Goal: Task Accomplishment & Management: Use online tool/utility

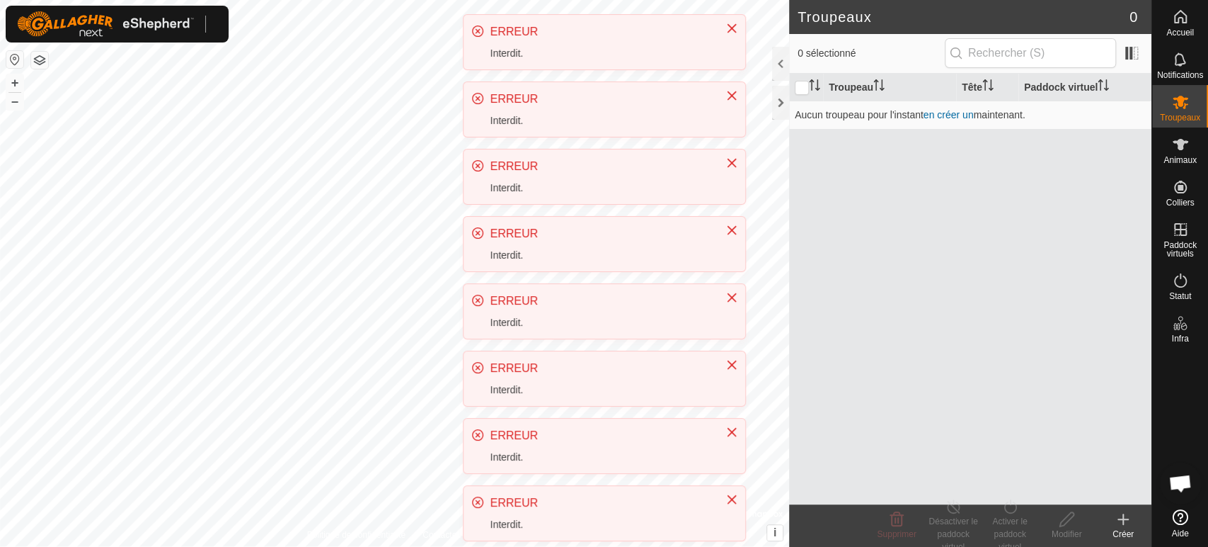
scroll to position [309, 0]
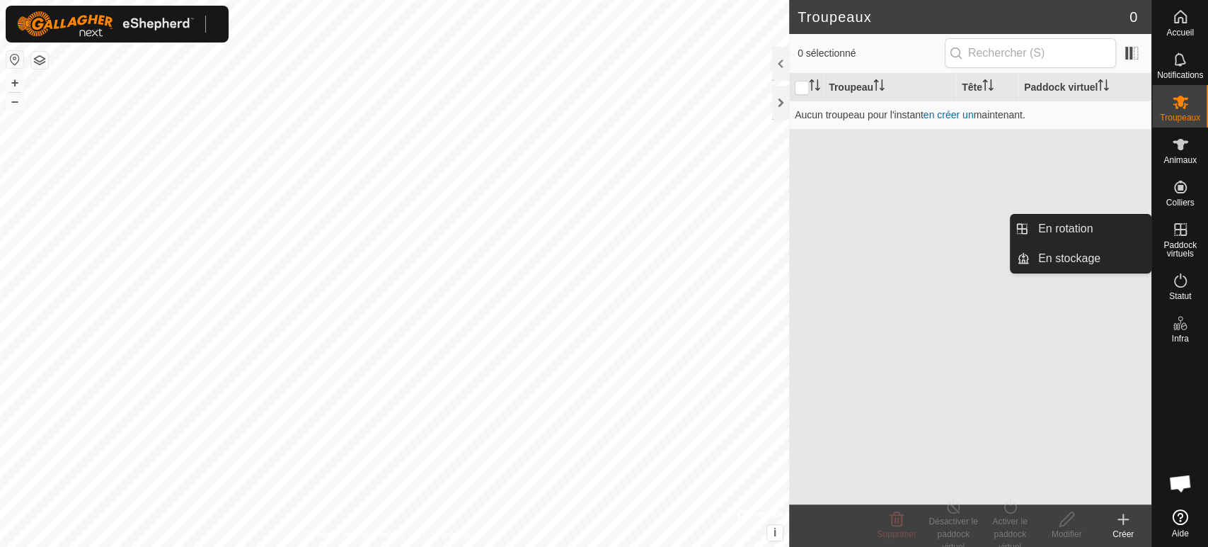
click at [1183, 234] on icon at bounding box center [1180, 229] width 13 height 13
click at [1078, 227] on link "En rotation" at bounding box center [1090, 229] width 121 height 28
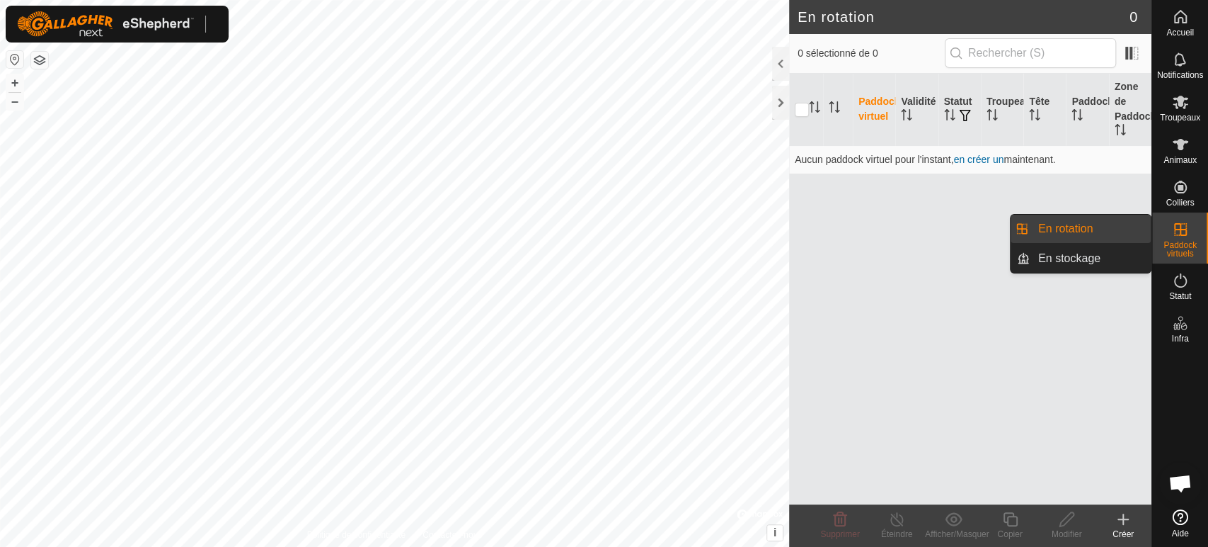
click at [1065, 224] on link "En rotation" at bounding box center [1090, 229] width 121 height 28
click at [1082, 231] on link "En rotation" at bounding box center [1090, 229] width 121 height 28
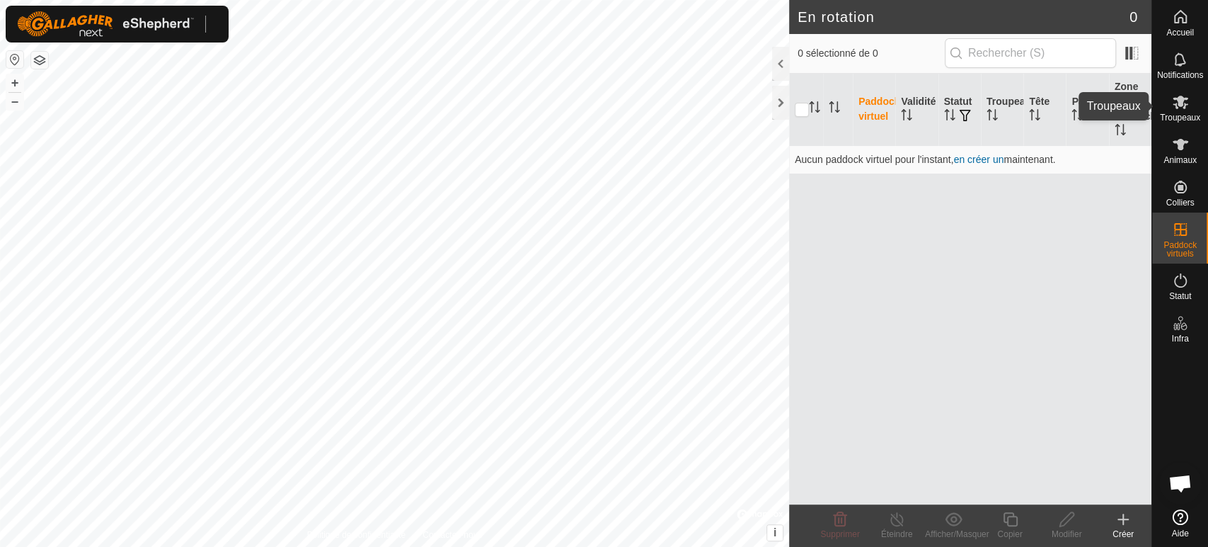
click at [1176, 106] on icon at bounding box center [1181, 102] width 16 height 13
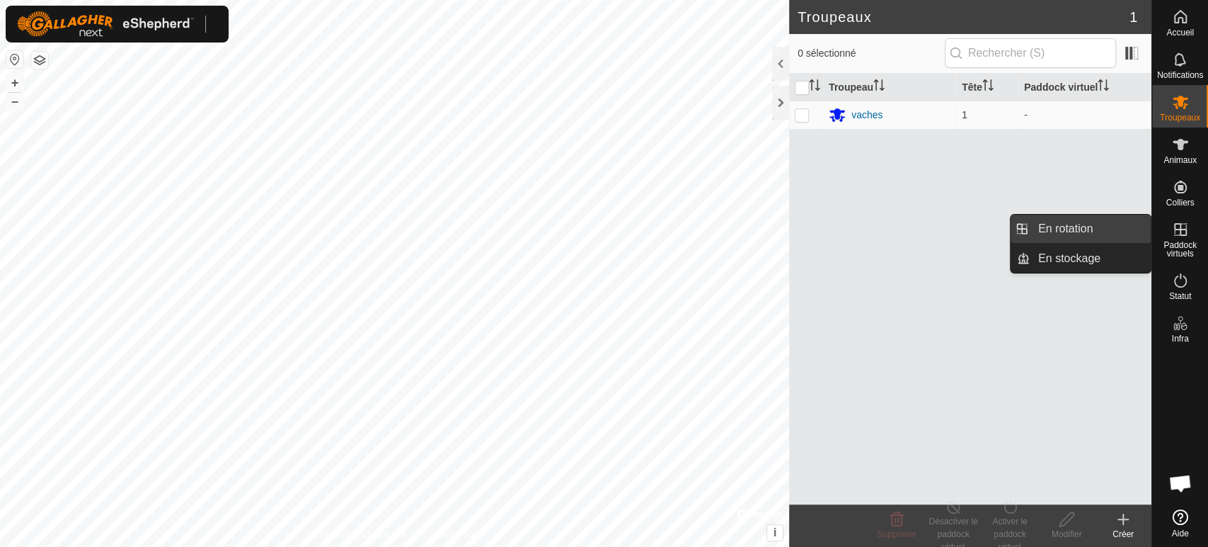
click at [1063, 224] on link "En rotation" at bounding box center [1090, 229] width 121 height 28
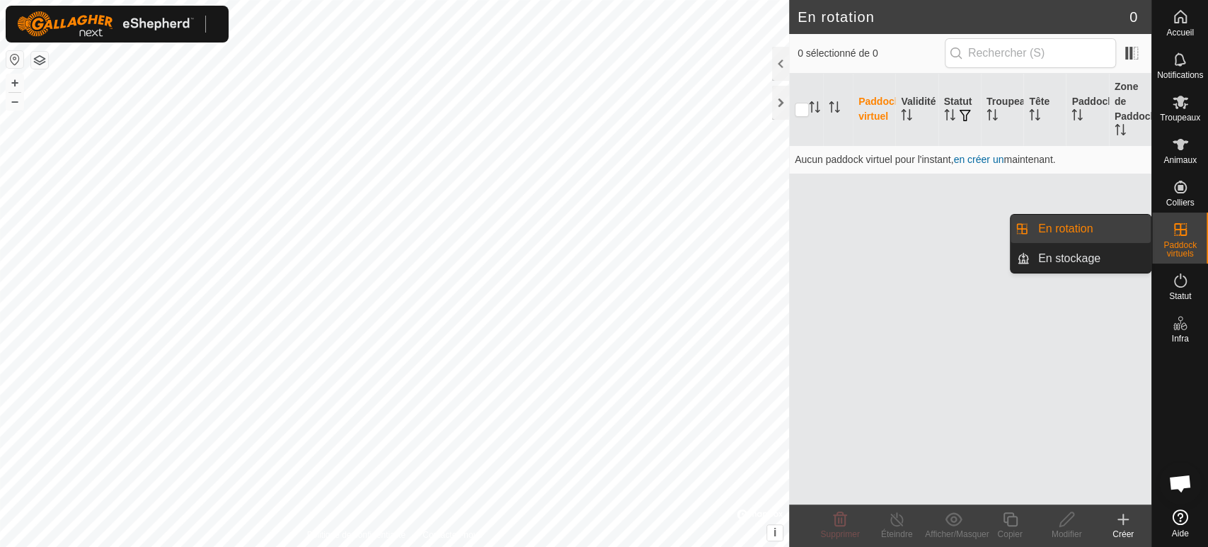
click at [1106, 231] on link "En rotation" at bounding box center [1090, 229] width 121 height 28
click at [1101, 229] on link "En rotation" at bounding box center [1090, 229] width 121 height 28
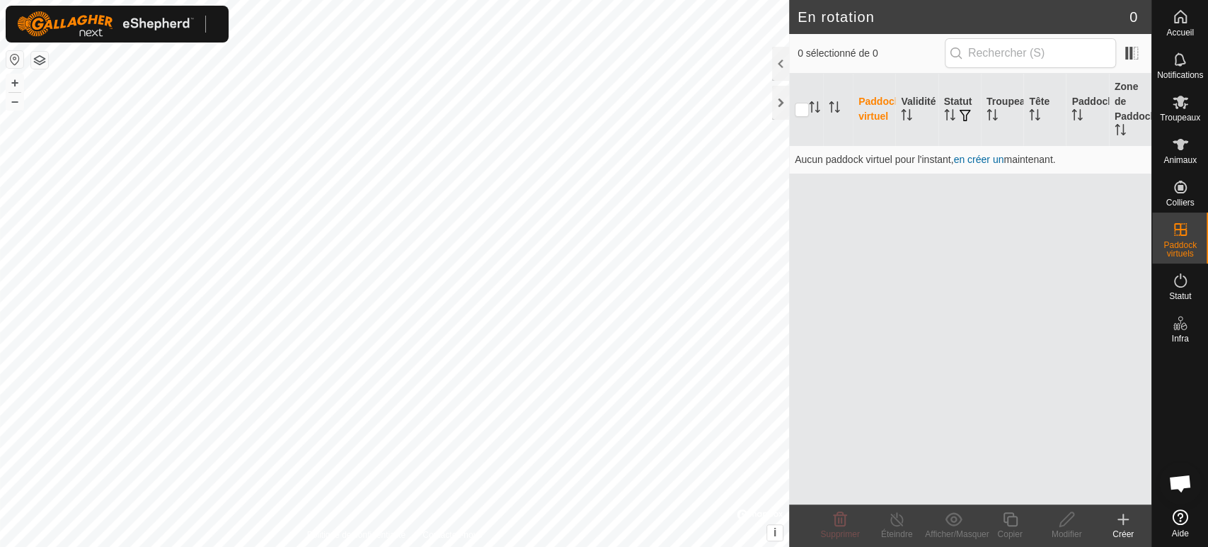
click at [1133, 519] on create-svg-icon at bounding box center [1123, 518] width 57 height 17
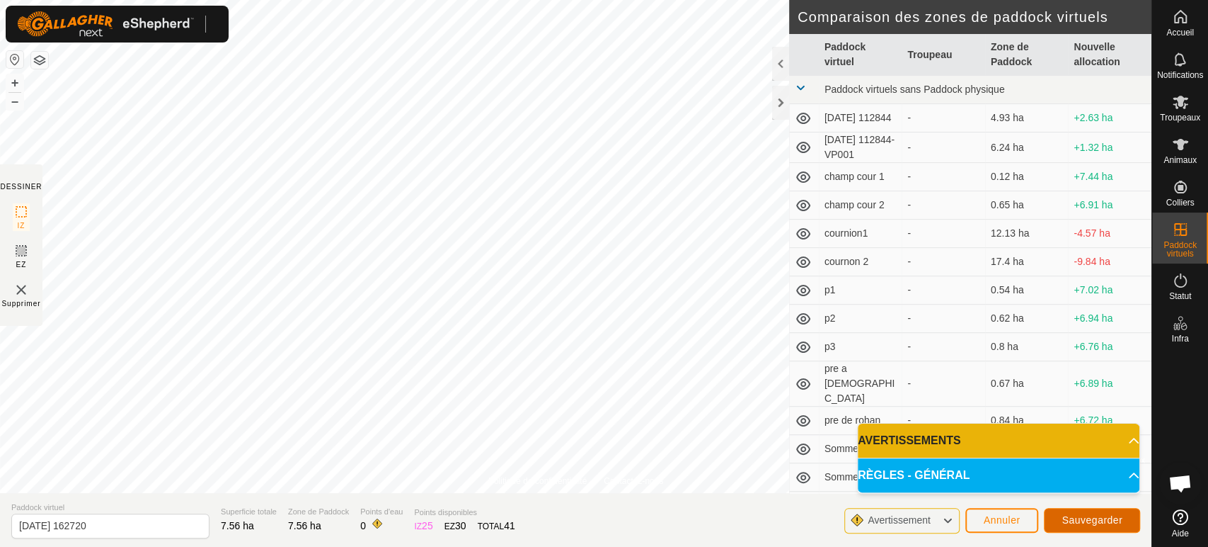
click at [1072, 520] on span "Sauvegarder" at bounding box center [1092, 519] width 61 height 11
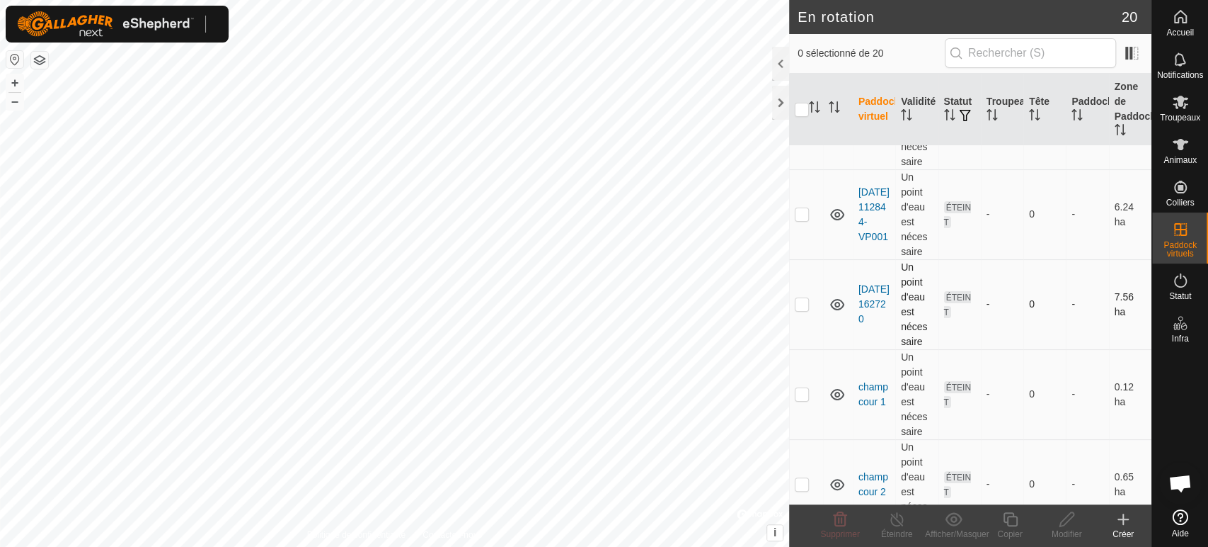
scroll to position [157, 0]
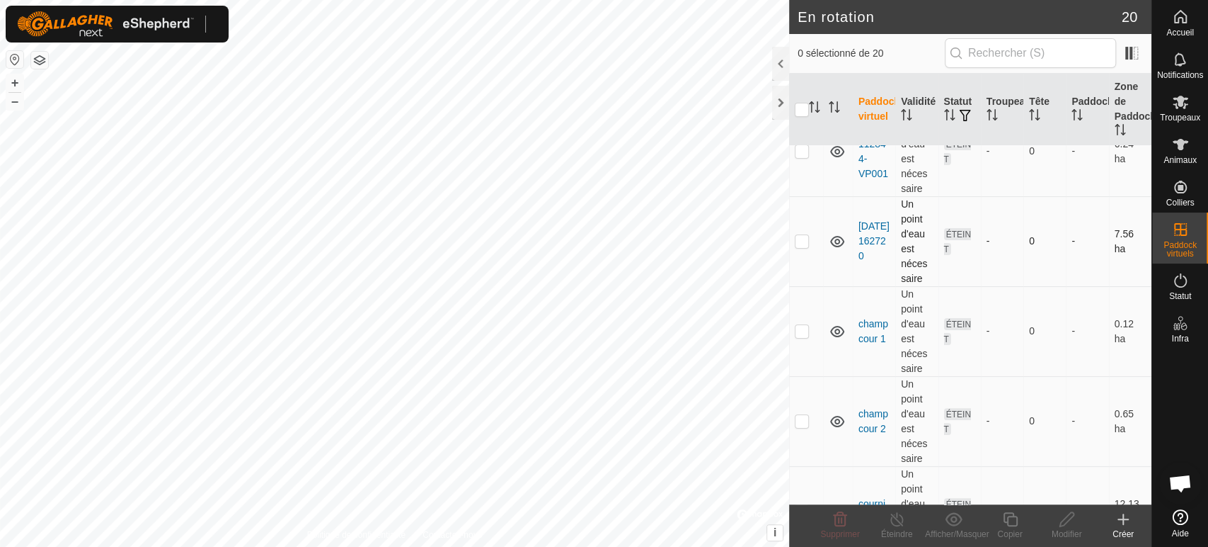
click at [803, 238] on p-checkbox at bounding box center [802, 240] width 14 height 11
checkbox input "true"
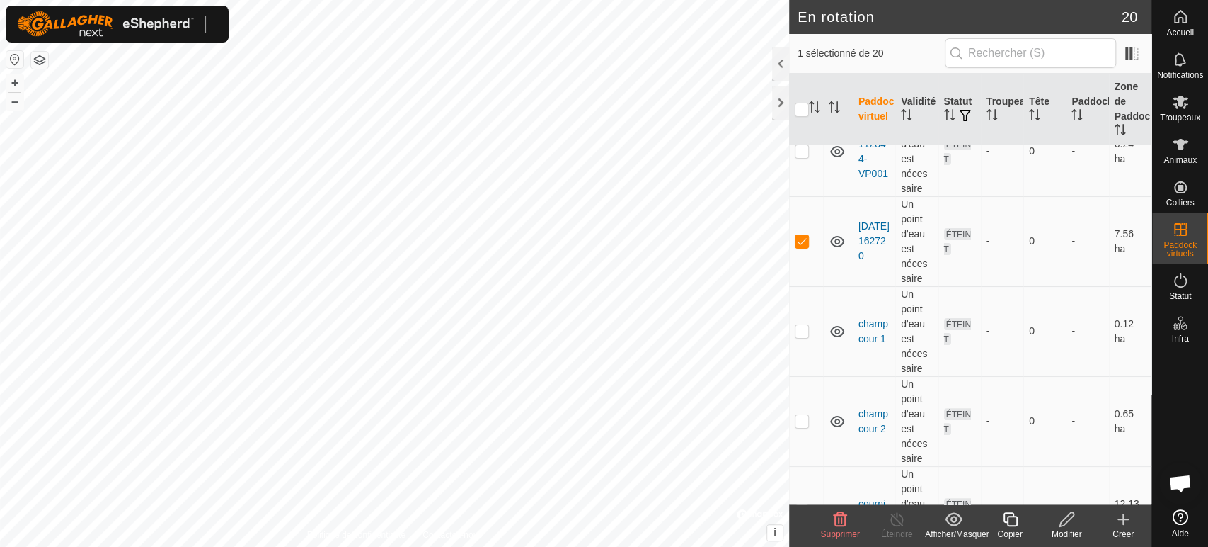
click at [1006, 522] on icon at bounding box center [1010, 519] width 14 height 14
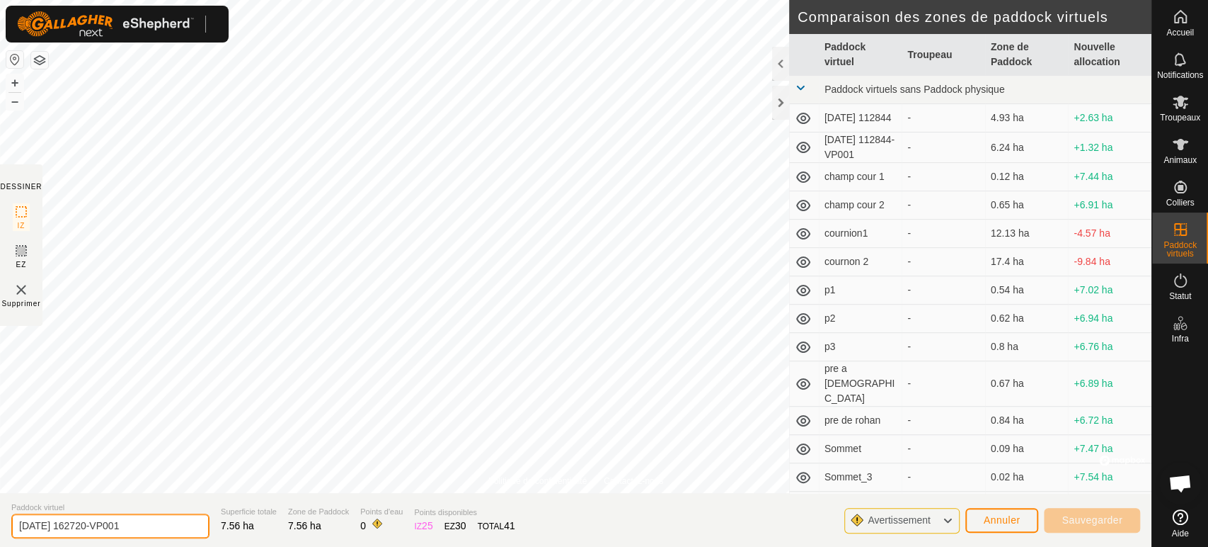
drag, startPoint x: 142, startPoint y: 525, endPoint x: 0, endPoint y: 522, distance: 142.3
click at [0, 522] on section "Paddock virtuel [DATE] 162720-VP001 Superficie totale 7.56 ha Zone [PERSON_NAME…" at bounding box center [576, 520] width 1152 height 54
type input "V2"
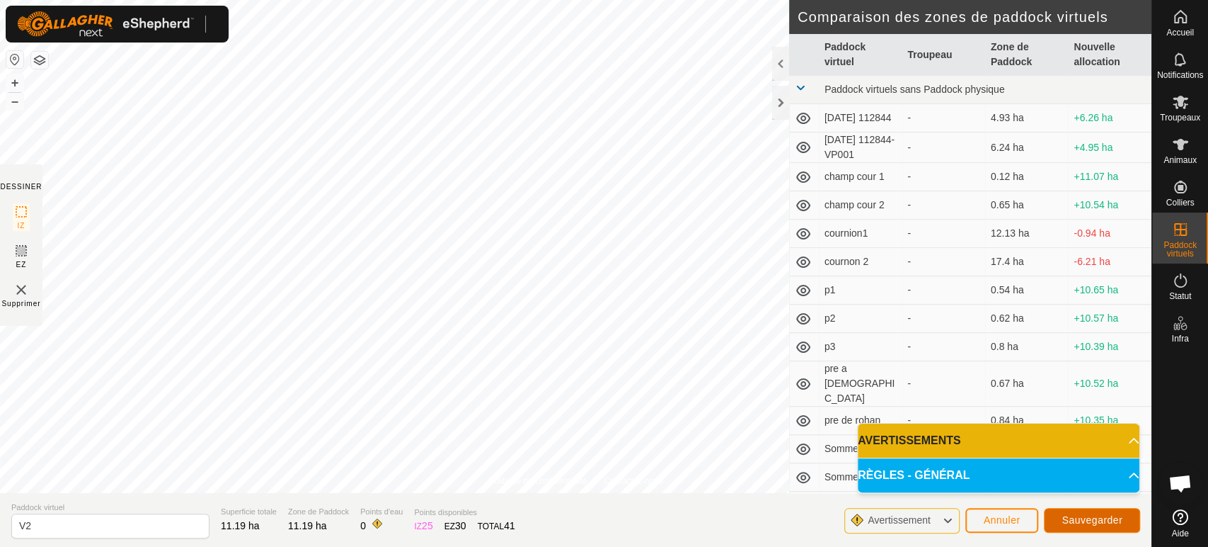
click at [1082, 525] on span "Sauvegarder" at bounding box center [1092, 519] width 61 height 11
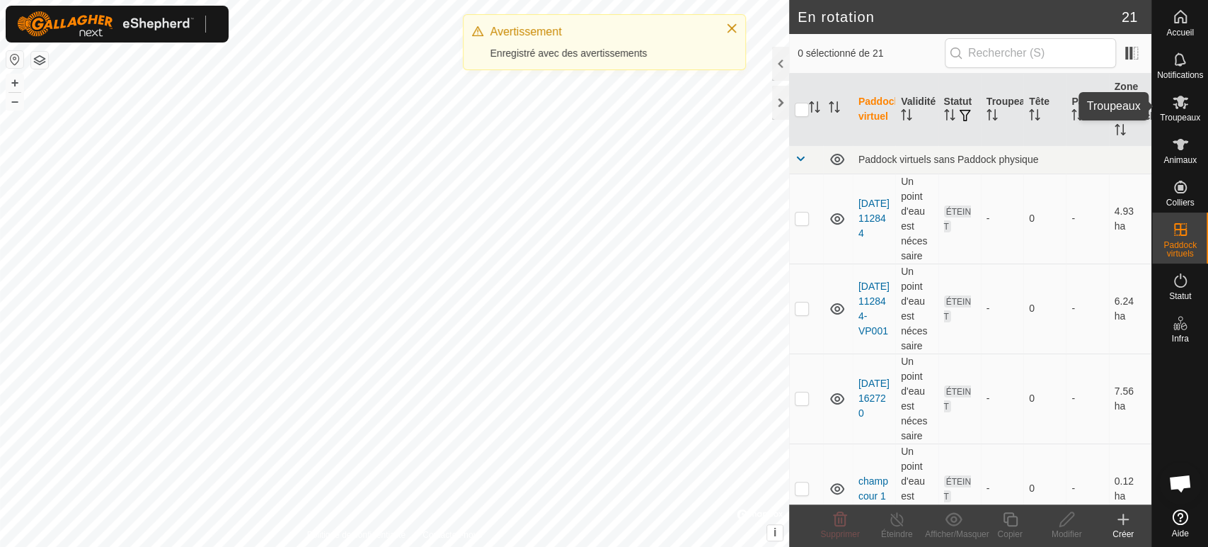
click at [1180, 104] on icon at bounding box center [1181, 102] width 16 height 13
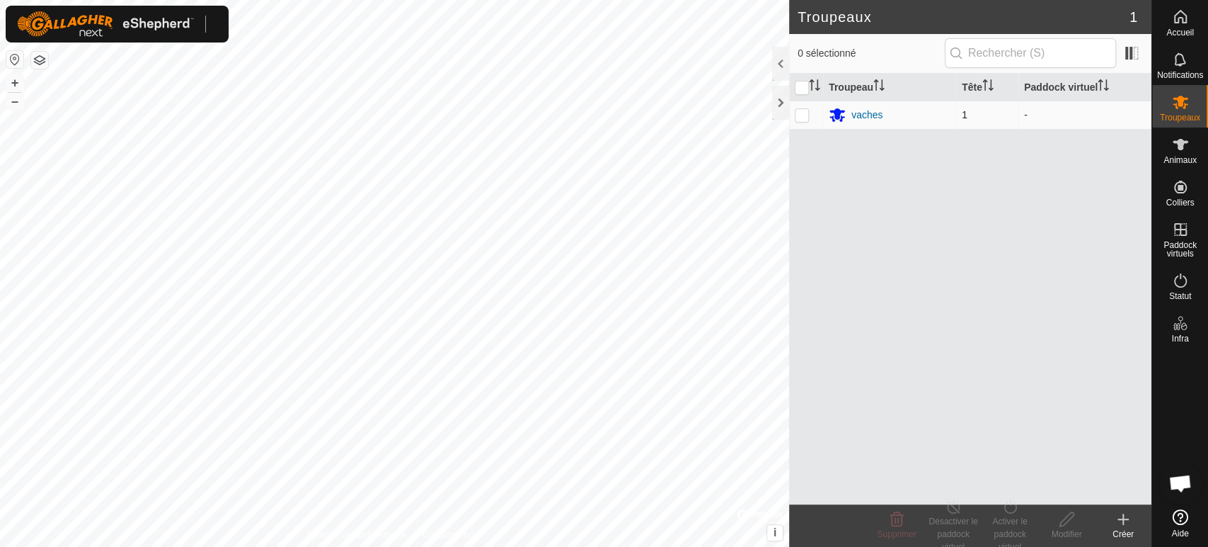
click at [805, 110] on p-checkbox at bounding box center [802, 114] width 14 height 11
checkbox input "true"
click at [1005, 525] on div "Activer le paddock virtuel" at bounding box center [1010, 534] width 57 height 38
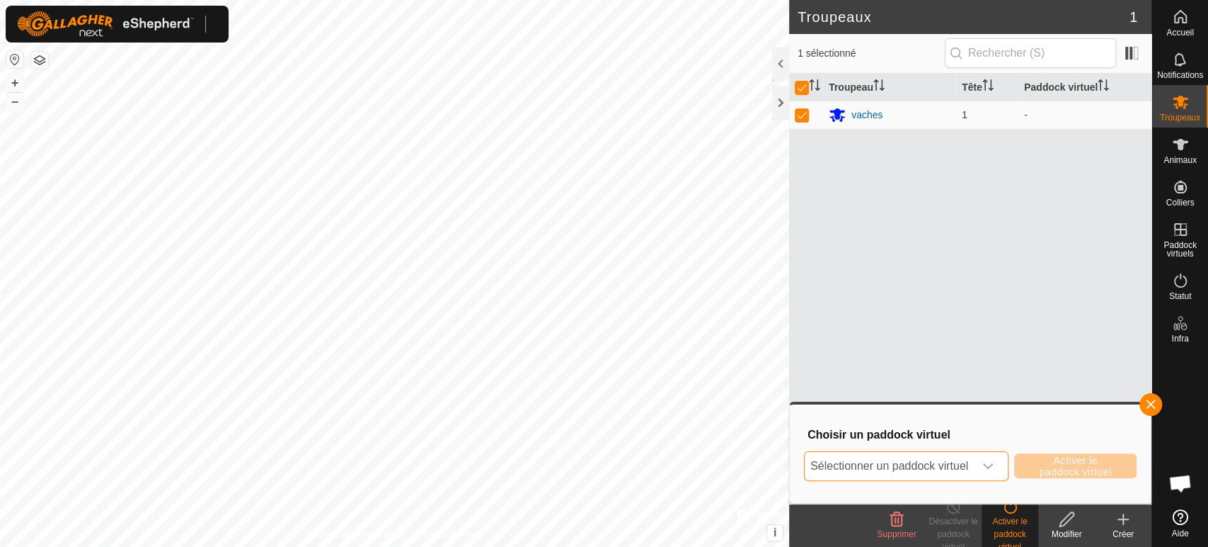
click at [968, 463] on span "Sélectionner un paddock virtuel" at bounding box center [889, 466] width 169 height 28
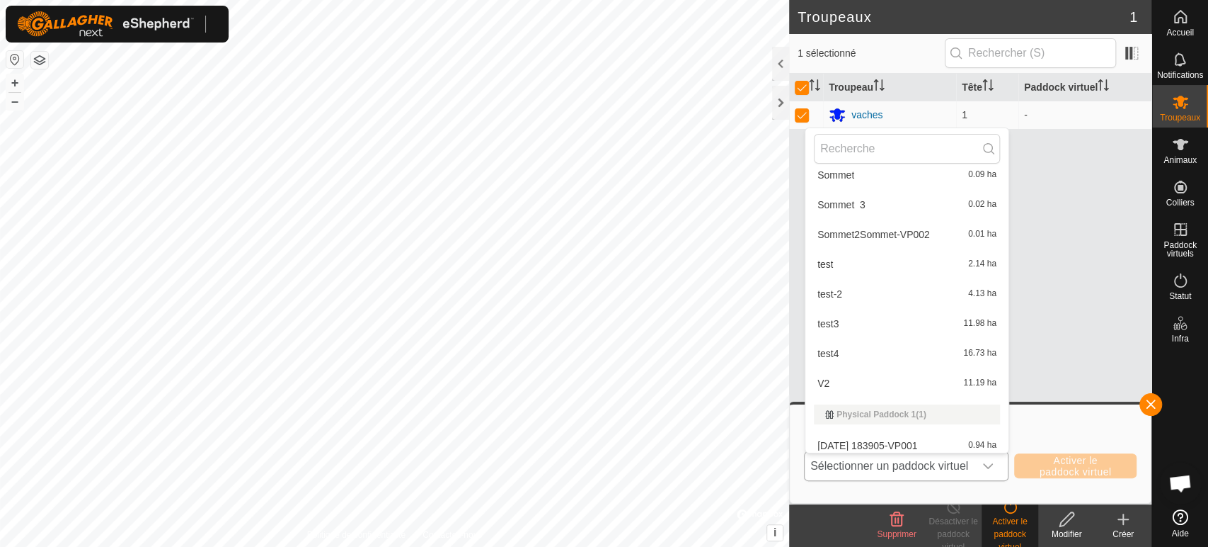
scroll to position [413, 0]
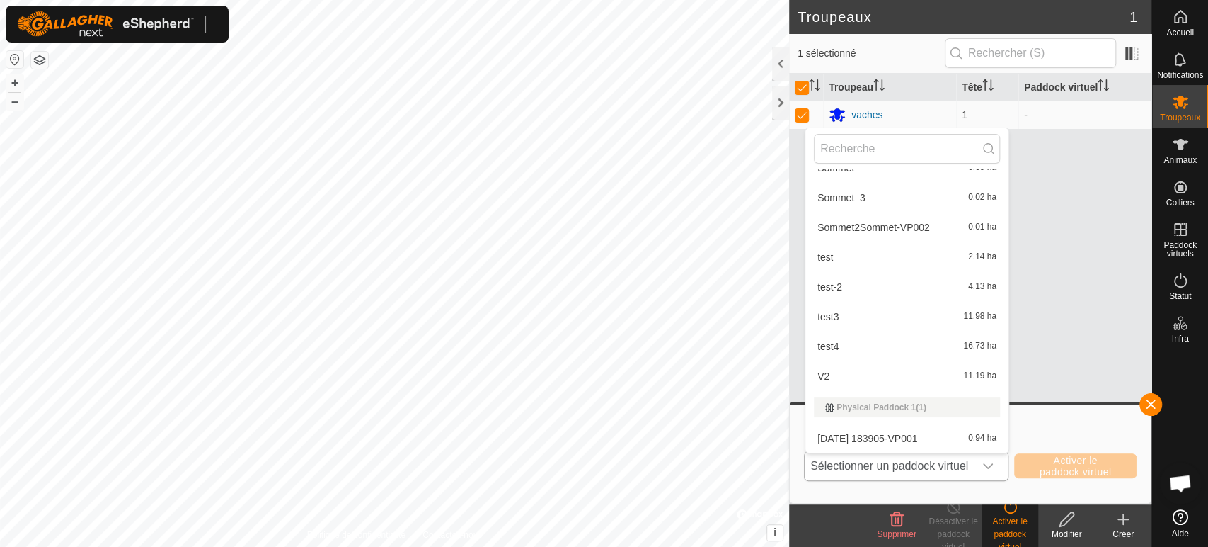
click at [877, 374] on li "V2 11.19 ha" at bounding box center [907, 376] width 203 height 28
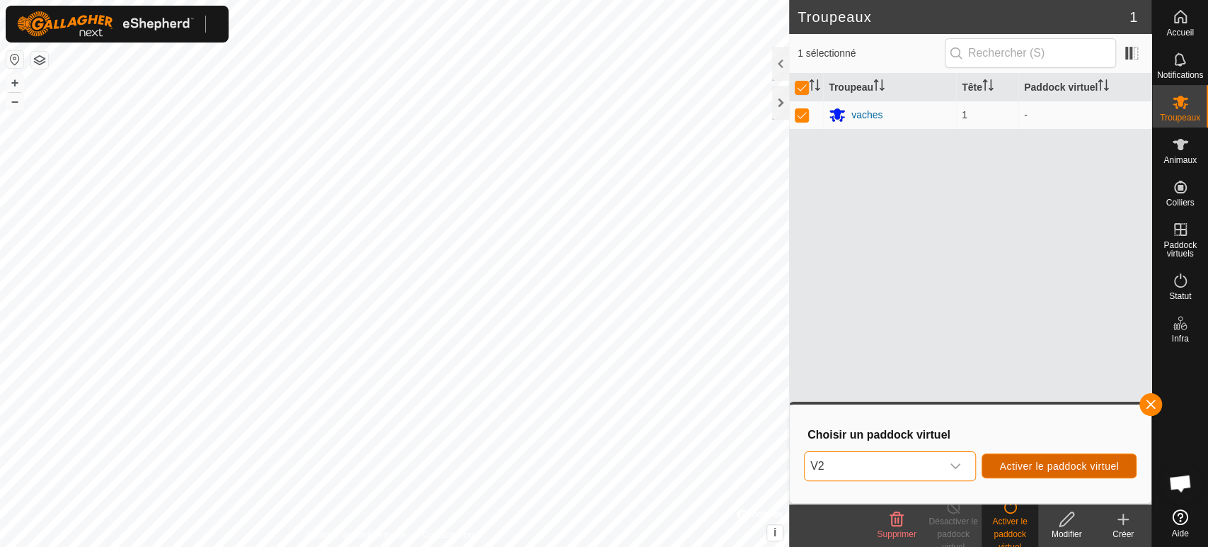
click at [1043, 461] on span "Activer le paddock virtuel" at bounding box center [1060, 465] width 120 height 11
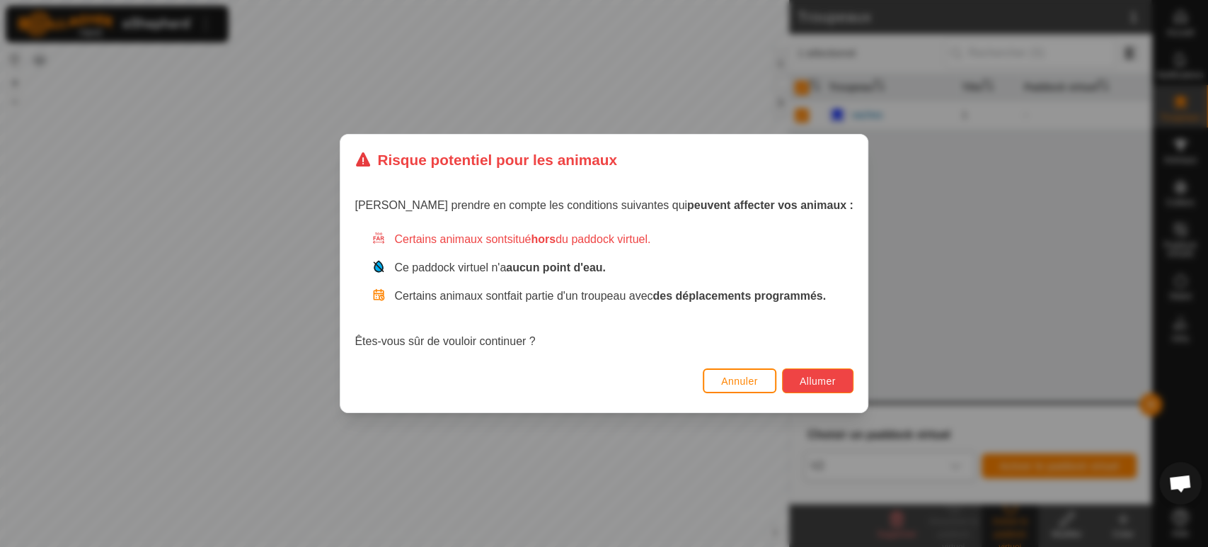
click at [816, 384] on span "Allumer" at bounding box center [818, 380] width 36 height 11
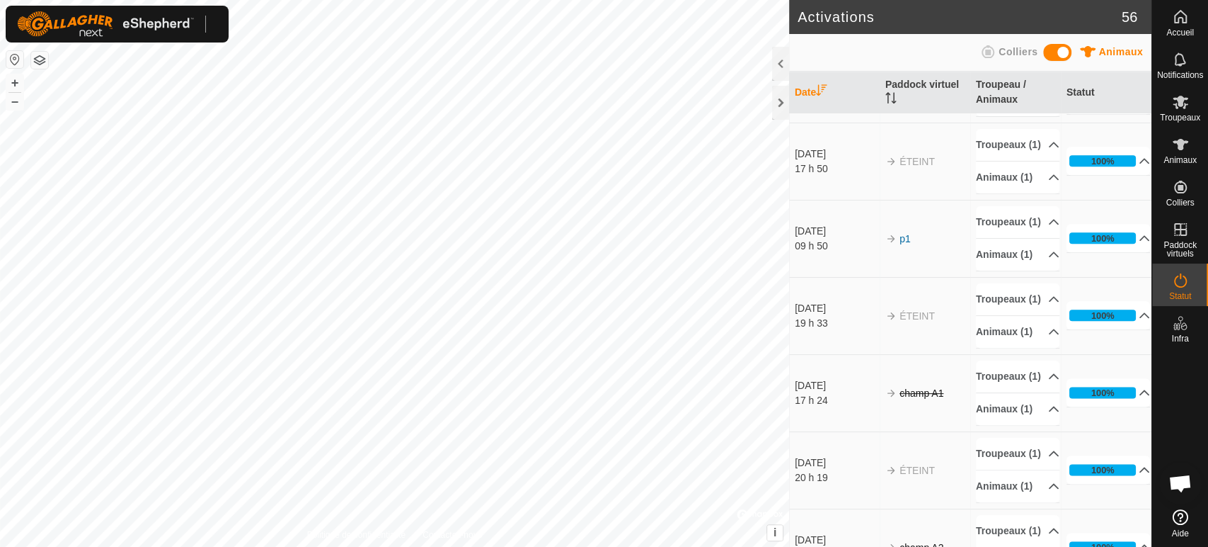
scroll to position [755, 0]
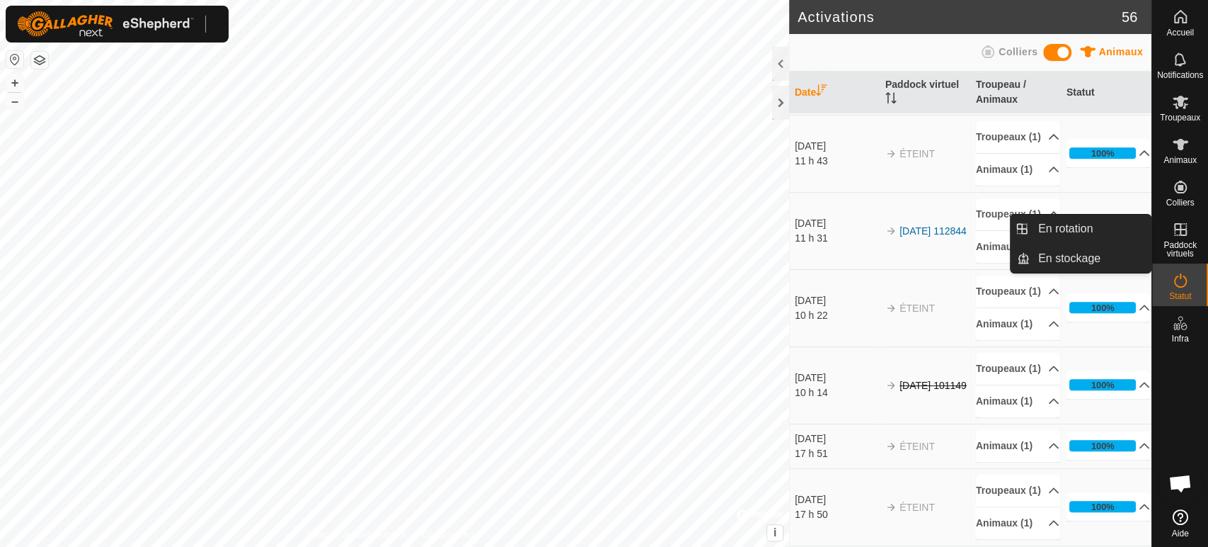
click at [1192, 234] on es-virtualpaddocks-svg-icon at bounding box center [1180, 229] width 25 height 23
click at [1175, 227] on icon at bounding box center [1180, 229] width 17 height 17
click at [1056, 231] on link "En rotation" at bounding box center [1090, 229] width 121 height 28
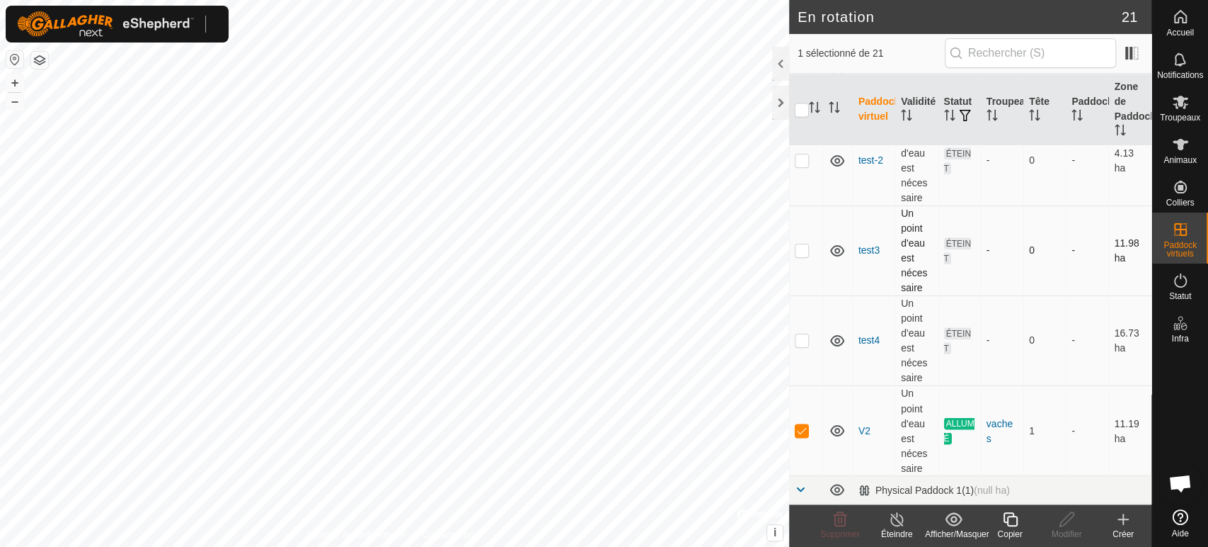
scroll to position [1539, 0]
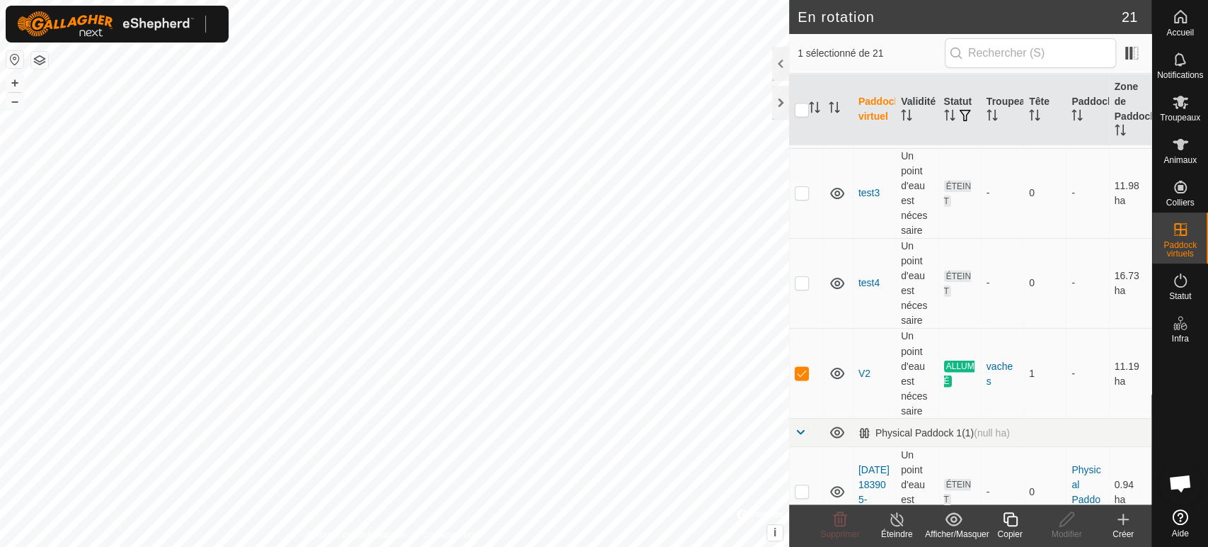
click at [1002, 514] on icon at bounding box center [1011, 518] width 18 height 17
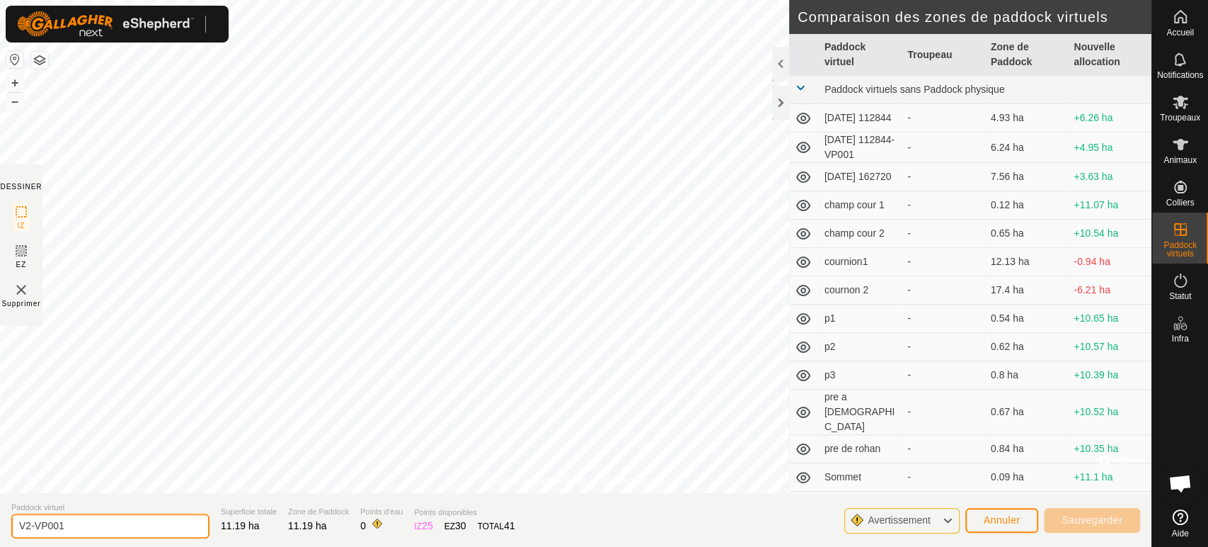
drag, startPoint x: 793, startPoint y: 374, endPoint x: 90, endPoint y: 522, distance: 718.2
click at [90, 522] on input "V2-VP001" at bounding box center [110, 525] width 198 height 25
type input "V3"
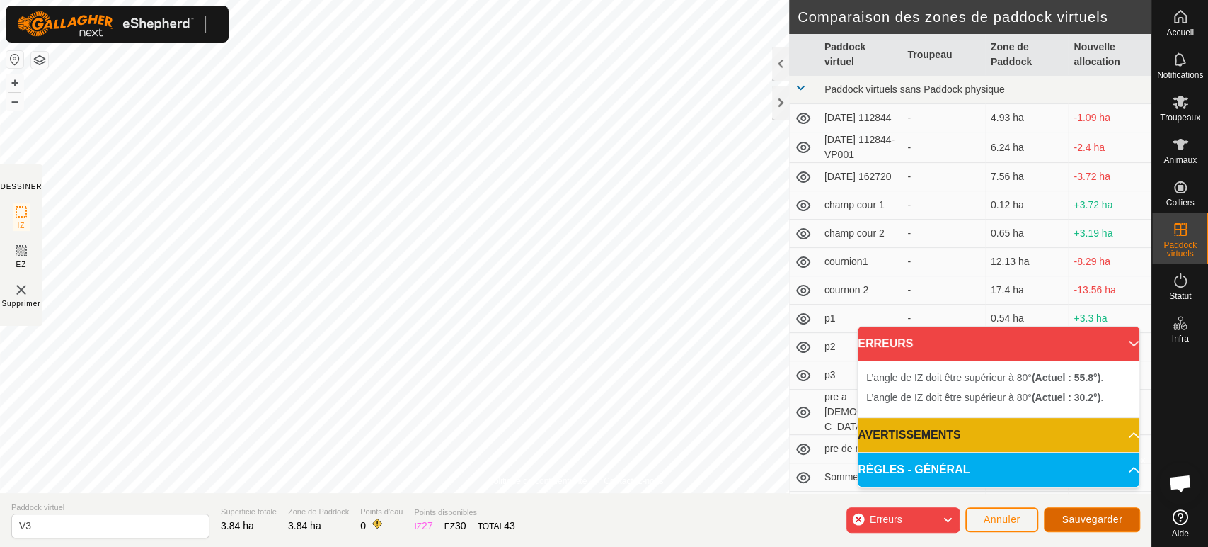
click at [1077, 517] on span "Sauvegarder" at bounding box center [1092, 518] width 61 height 11
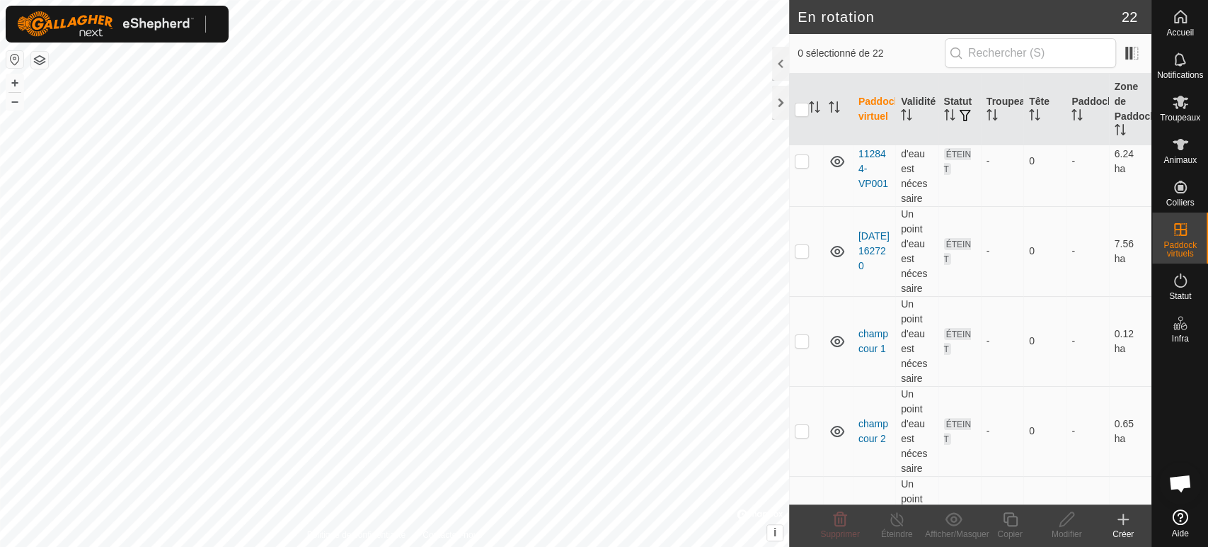
scroll to position [157, 0]
